Goal: Task Accomplishment & Management: Manage account settings

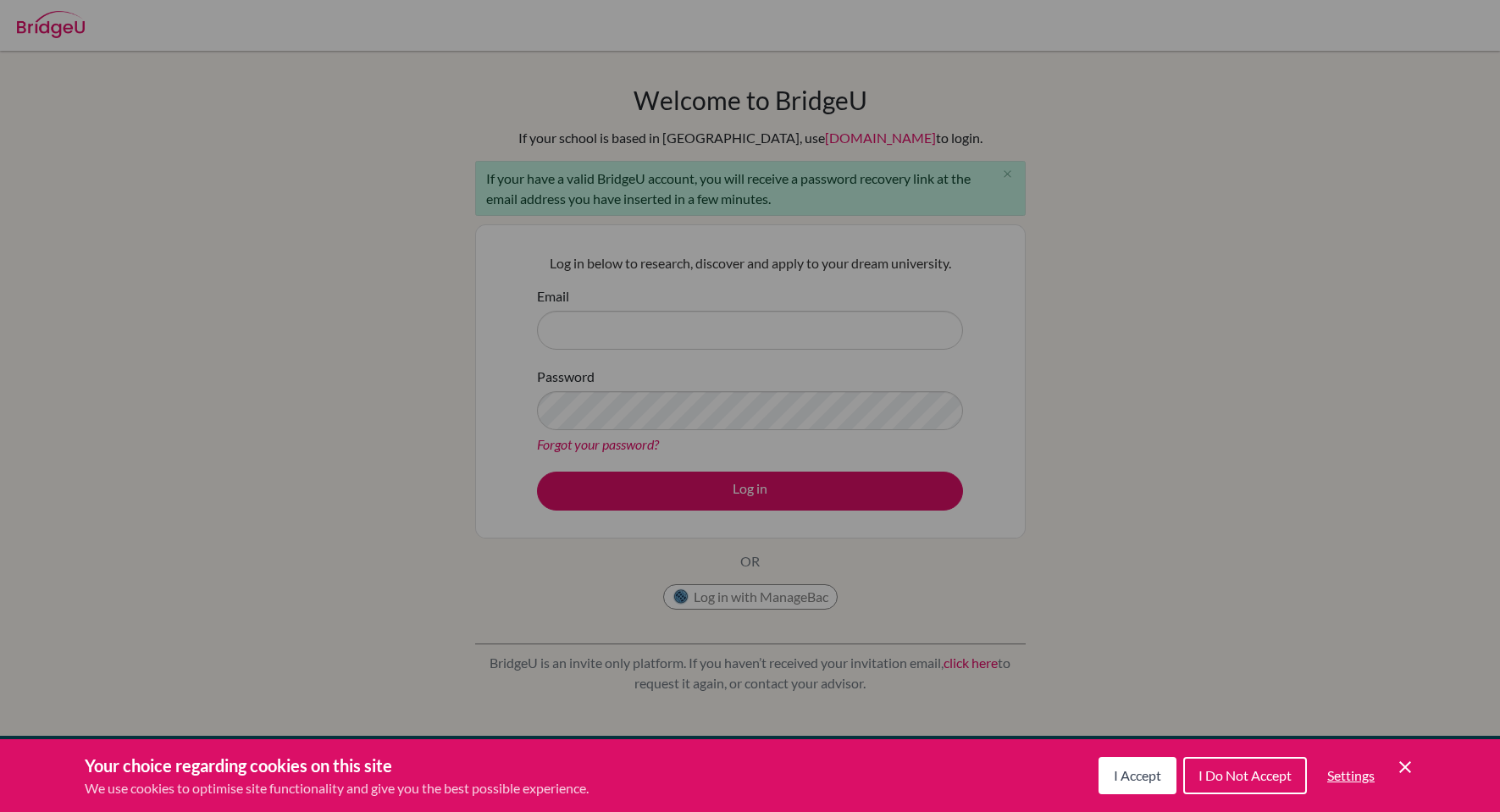
click at [1141, 774] on span "I Accept" at bounding box center [1137, 774] width 48 height 16
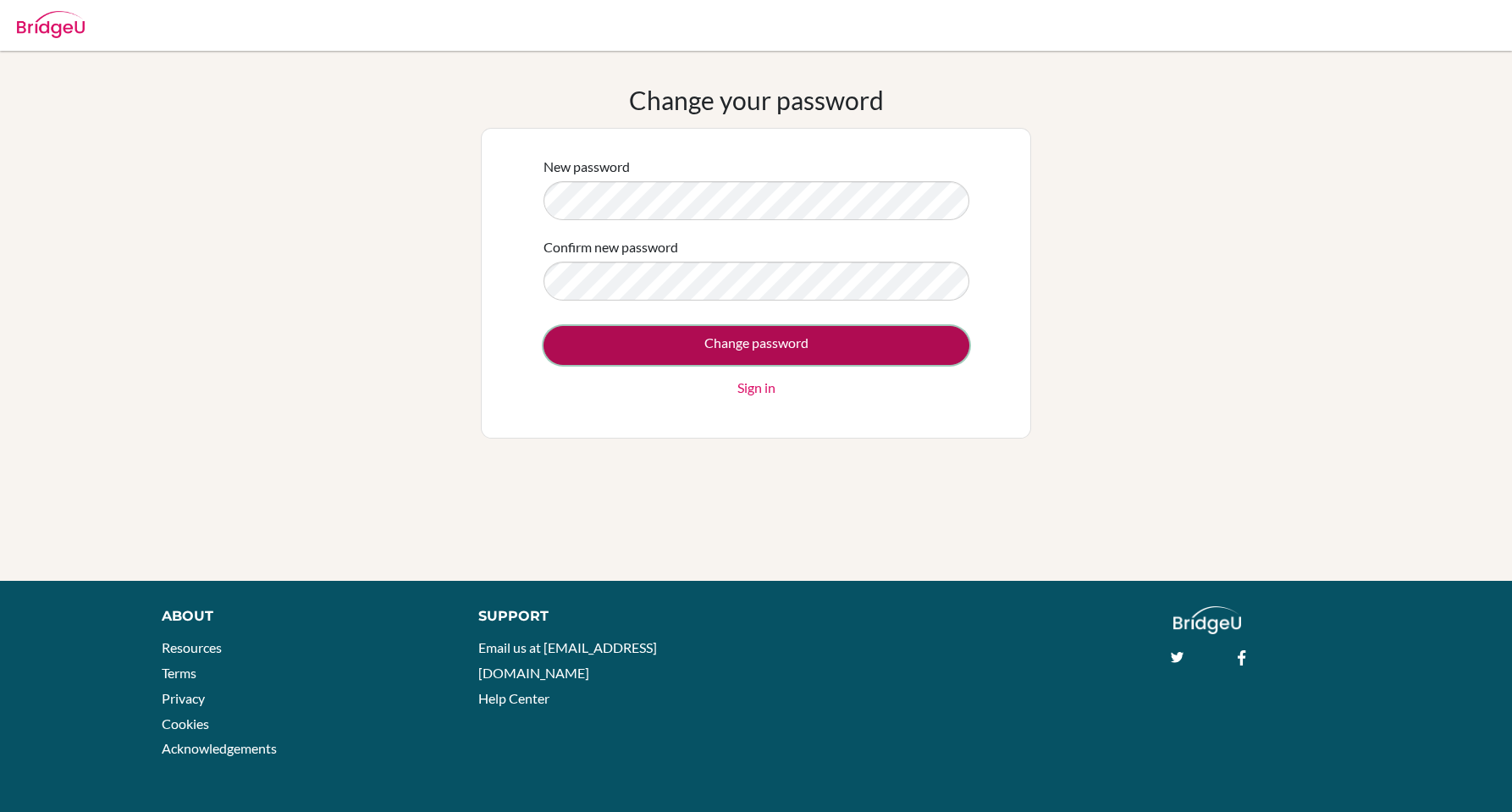
click at [796, 346] on input "Change password" at bounding box center [757, 346] width 426 height 39
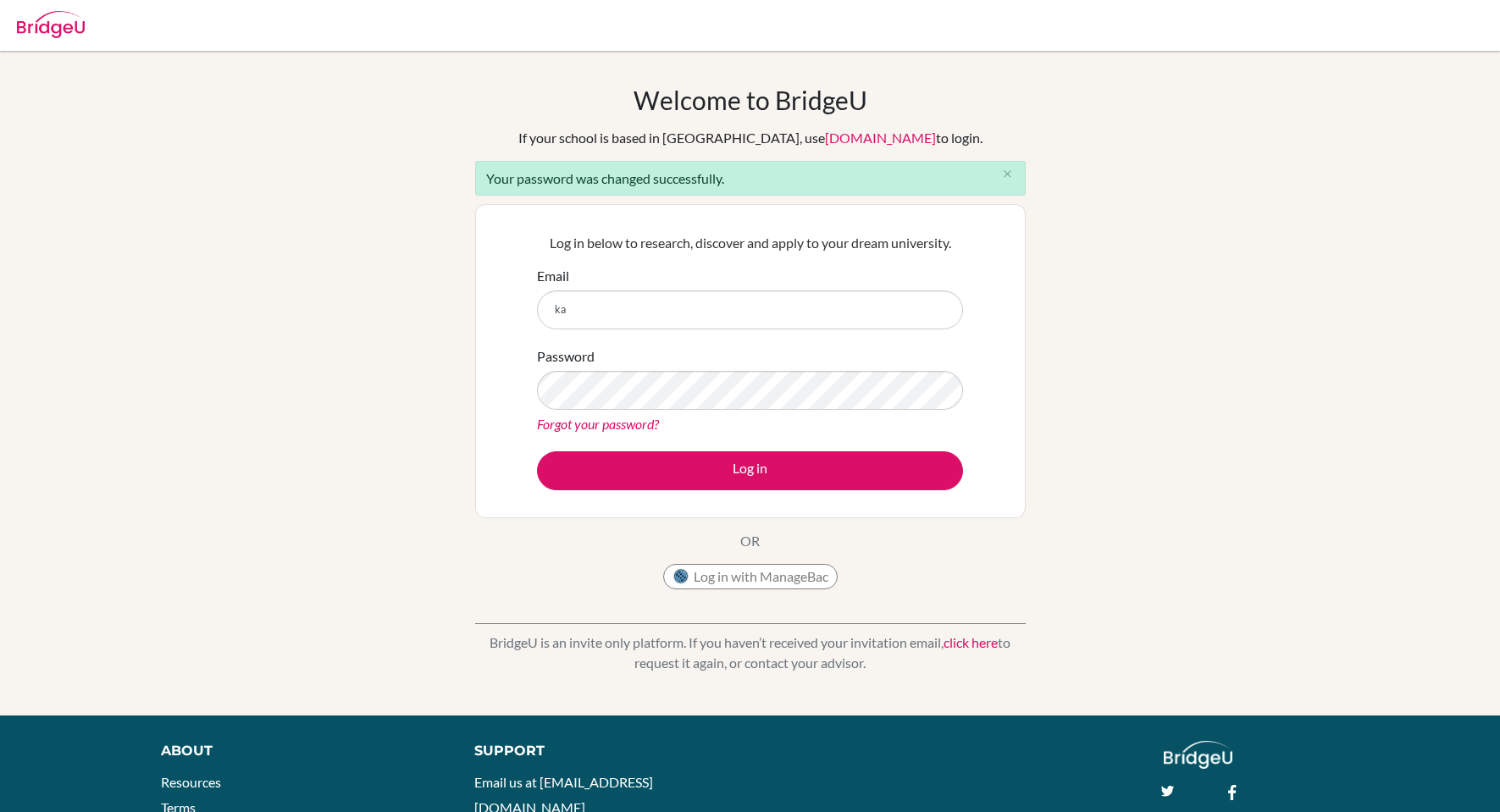
type input "kahil@trins.org"
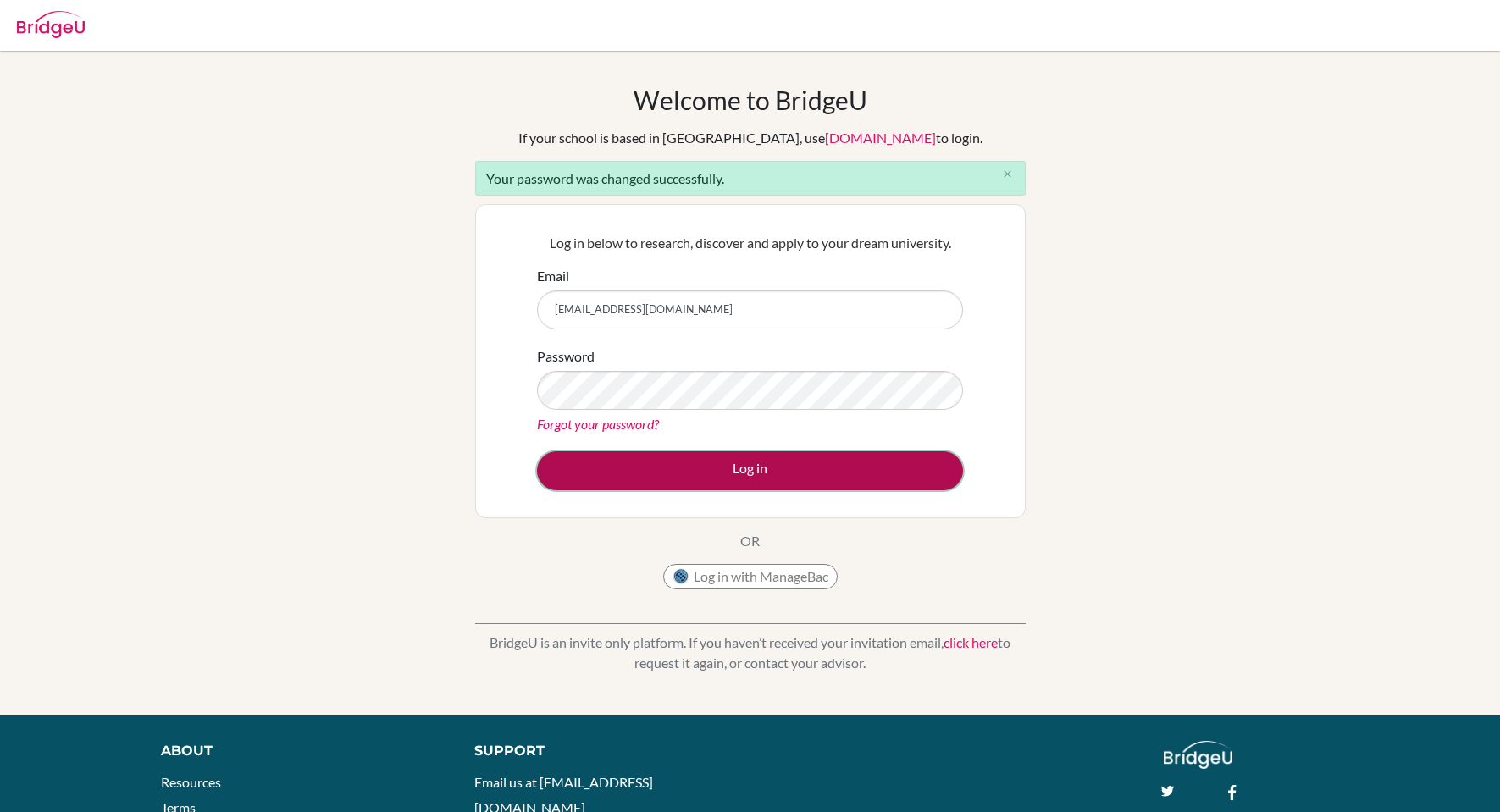
click at [801, 472] on button "Log in" at bounding box center [750, 471] width 426 height 39
